Goal: Transaction & Acquisition: Purchase product/service

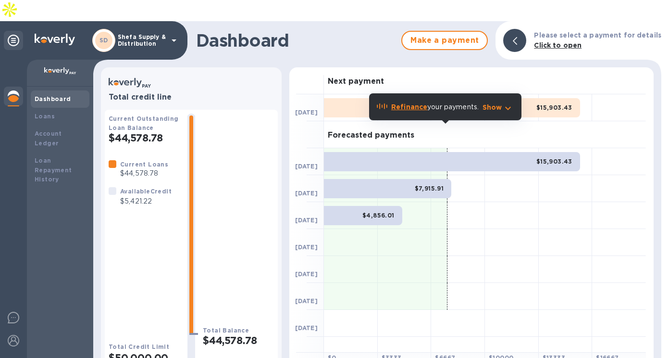
click at [414, 109] on b "Refinance" at bounding box center [409, 107] width 36 height 8
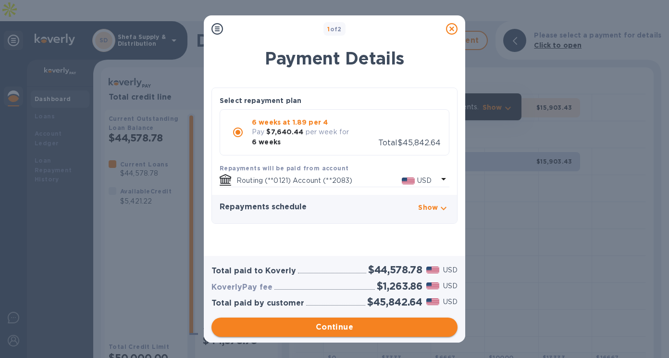
click at [351, 329] on span "Continue" at bounding box center [334, 327] width 231 height 12
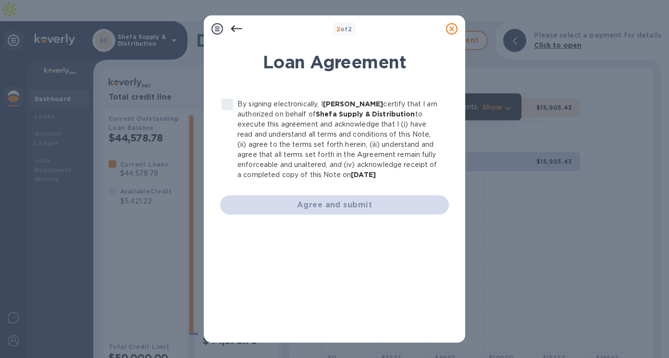
click at [225, 106] on label "By signing electronically, I Zalman Zahavi certify that I am authorized on beha…" at bounding box center [329, 139] width 224 height 81
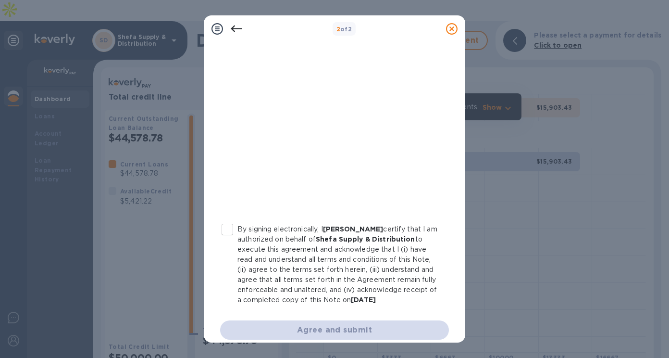
scroll to position [167, 0]
click at [224, 227] on input "By signing electronically, I Zalman Zahavi certify that I am authorized on beha…" at bounding box center [227, 228] width 20 height 20
checkbox input "true"
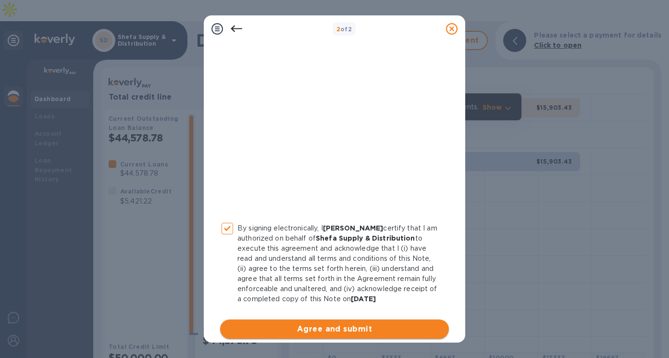
click at [301, 328] on span "Agree and submit" at bounding box center [334, 329] width 213 height 12
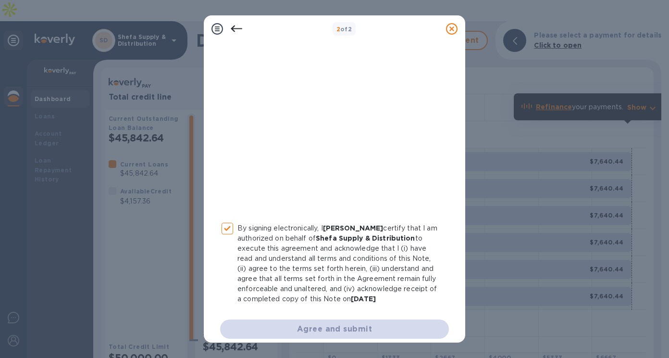
click at [453, 28] on icon at bounding box center [452, 29] width 12 height 12
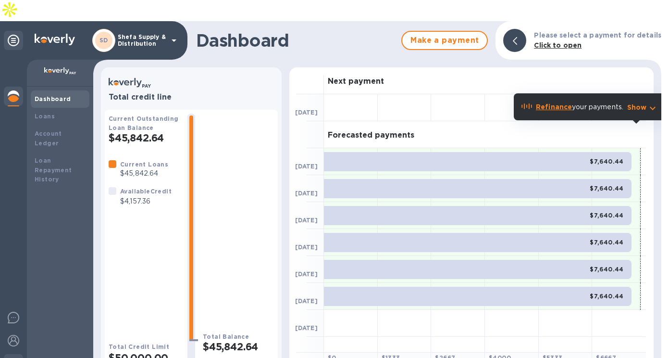
click at [14, 357] on img at bounding box center [14, 364] width 12 height 12
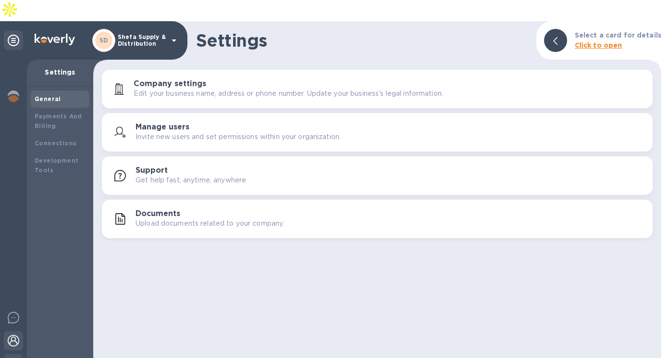
click at [14, 334] on img at bounding box center [14, 340] width 12 height 12
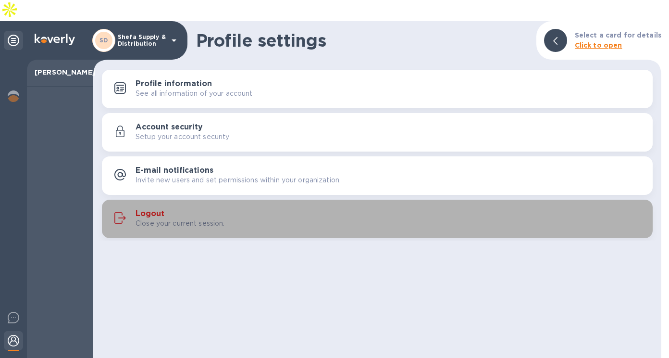
click at [152, 209] on h3 "Logout" at bounding box center [150, 213] width 29 height 9
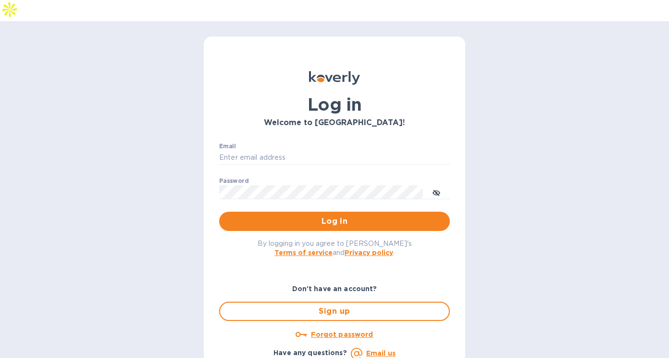
type input "zalman@shefasupply.com"
